Goal: Task Accomplishment & Management: Use online tool/utility

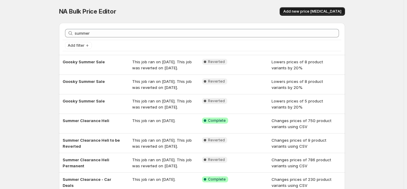
click at [306, 12] on span "Add new price [MEDICAL_DATA]" at bounding box center [312, 11] width 58 height 5
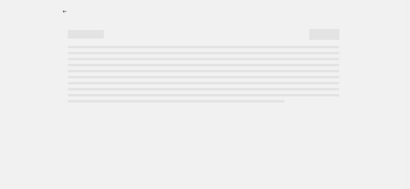
select select "percentage"
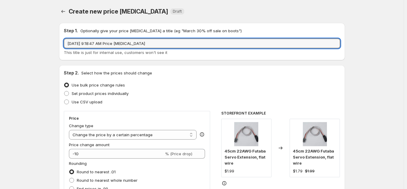
drag, startPoint x: 151, startPoint y: 45, endPoint x: 75, endPoint y: 52, distance: 76.2
click at [83, 52] on div "[DATE] 9:18:47 AM Price [MEDICAL_DATA] This title is just for internal use, cus…" at bounding box center [202, 47] width 277 height 17
type input "September Flash Sale W4"
click at [95, 95] on span "Set product prices individually" at bounding box center [100, 93] width 57 height 5
click at [64, 91] on input "Set product prices individually" at bounding box center [64, 91] width 0 height 0
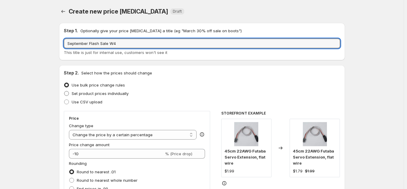
radio input "true"
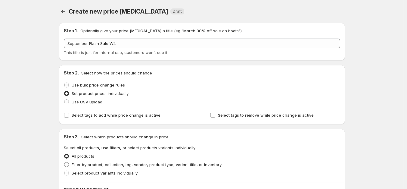
click at [96, 83] on span "Use bulk price change rules" at bounding box center [98, 85] width 53 height 5
click at [64, 83] on input "Use bulk price change rules" at bounding box center [64, 83] width 0 height 0
radio input "true"
select select "percentage"
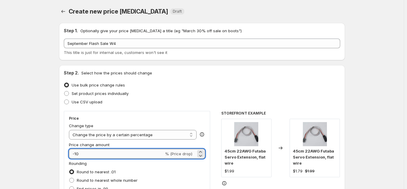
click at [97, 156] on input "-10" at bounding box center [116, 154] width 95 height 10
type input "-15"
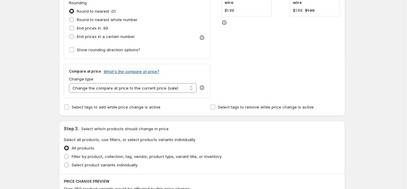
scroll to position [211, 0]
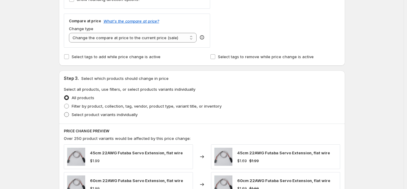
click at [88, 113] on span "Select product variants individually" at bounding box center [105, 114] width 66 height 5
click at [64, 112] on input "Select product variants individually" at bounding box center [64, 112] width 0 height 0
radio input "true"
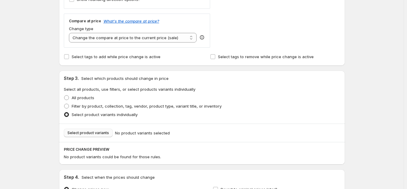
click at [98, 133] on span "Select product variants" at bounding box center [88, 132] width 42 height 5
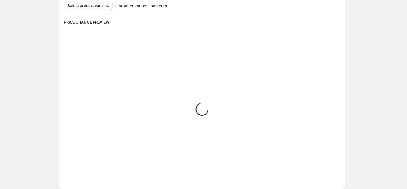
scroll to position [362, 0]
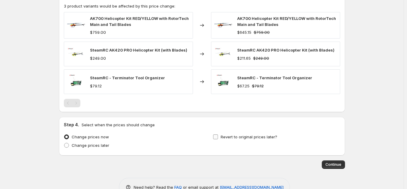
click at [246, 135] on span "Revert to original prices later?" at bounding box center [249, 136] width 57 height 5
click at [218, 135] on input "Revert to original prices later?" at bounding box center [215, 136] width 5 height 5
checkbox input "true"
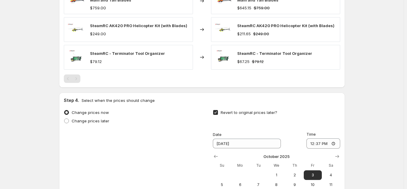
scroll to position [452, 0]
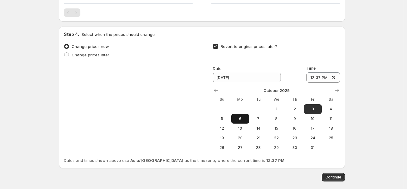
click at [243, 119] on span "6" at bounding box center [240, 118] width 13 height 5
type input "[DATE]"
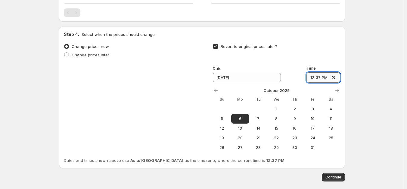
click at [310, 78] on input "12:37" at bounding box center [324, 77] width 34 height 10
type input "11:00"
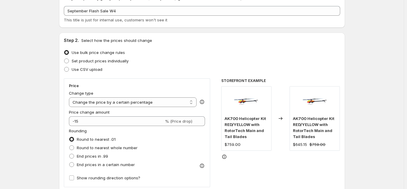
scroll to position [0, 0]
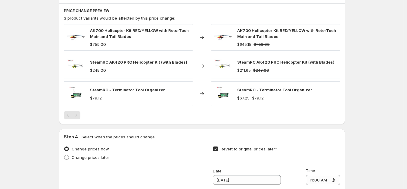
scroll to position [360, 0]
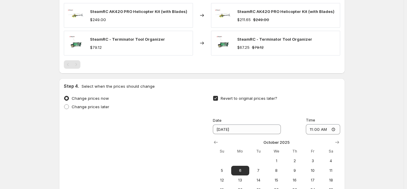
scroll to position [480, 0]
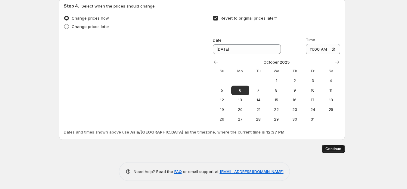
click at [342, 146] on span "Continue" at bounding box center [334, 148] width 16 height 5
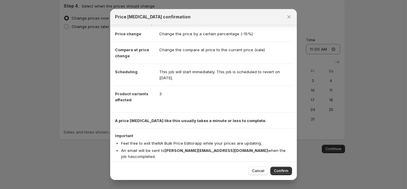
scroll to position [14, 0]
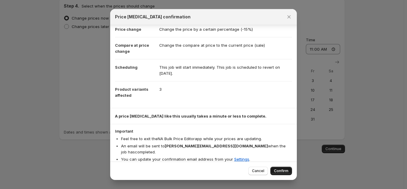
click at [285, 169] on span "Confirm" at bounding box center [281, 170] width 14 height 5
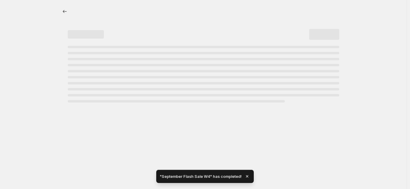
select select "percentage"
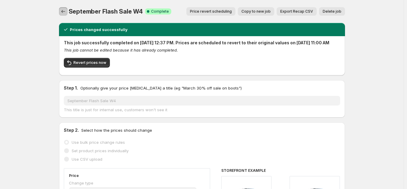
click at [62, 12] on icon "Price change jobs" at bounding box center [63, 11] width 6 height 6
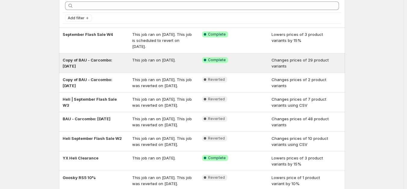
scroll to position [60, 0]
